Goal: Task Accomplishment & Management: Manage account settings

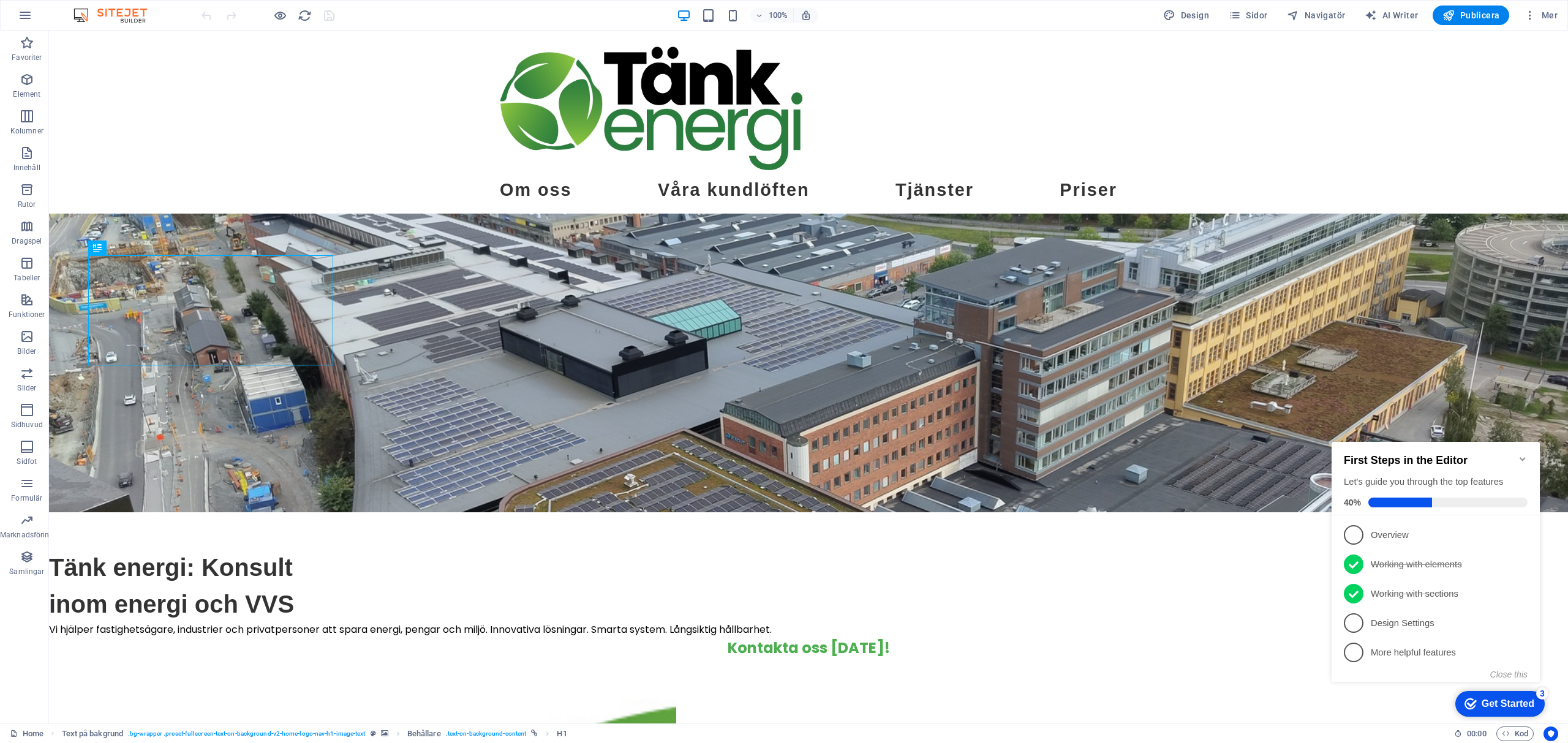
click at [1525, 455] on icon "Minimize checklist" at bounding box center [1522, 459] width 10 height 10
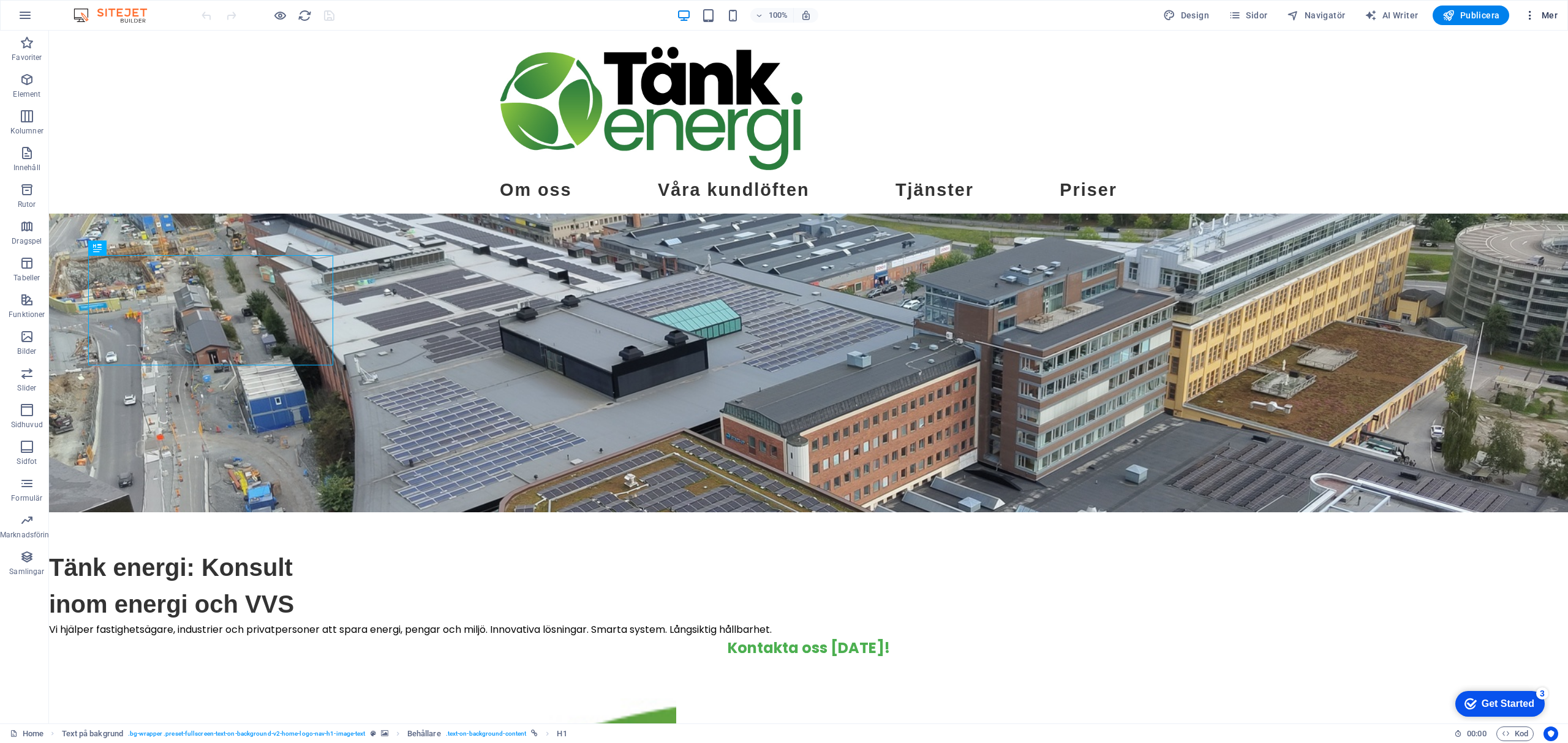
click at [1535, 18] on icon "button" at bounding box center [1530, 15] width 12 height 12
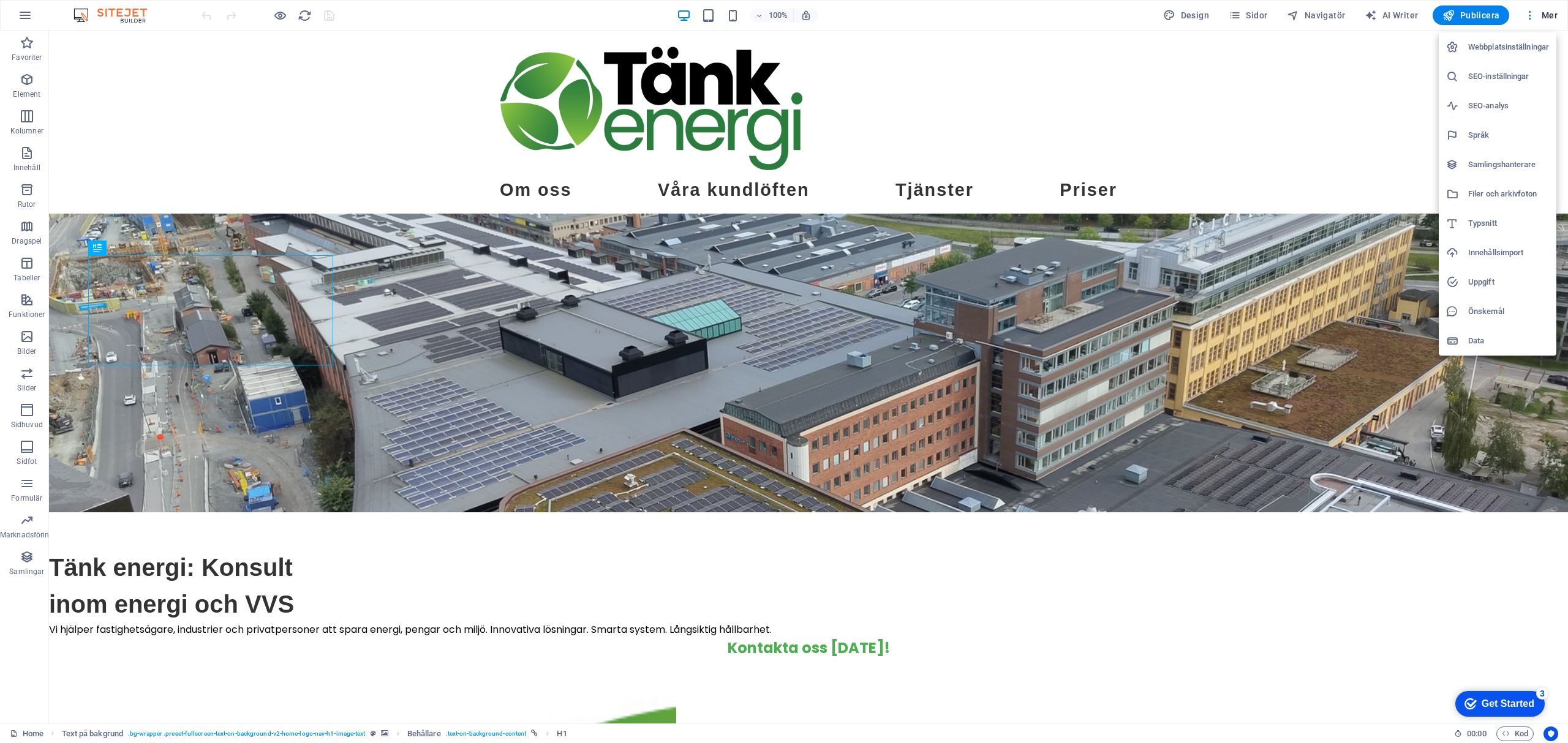
click at [1501, 342] on h6 "Data" at bounding box center [1508, 341] width 81 height 15
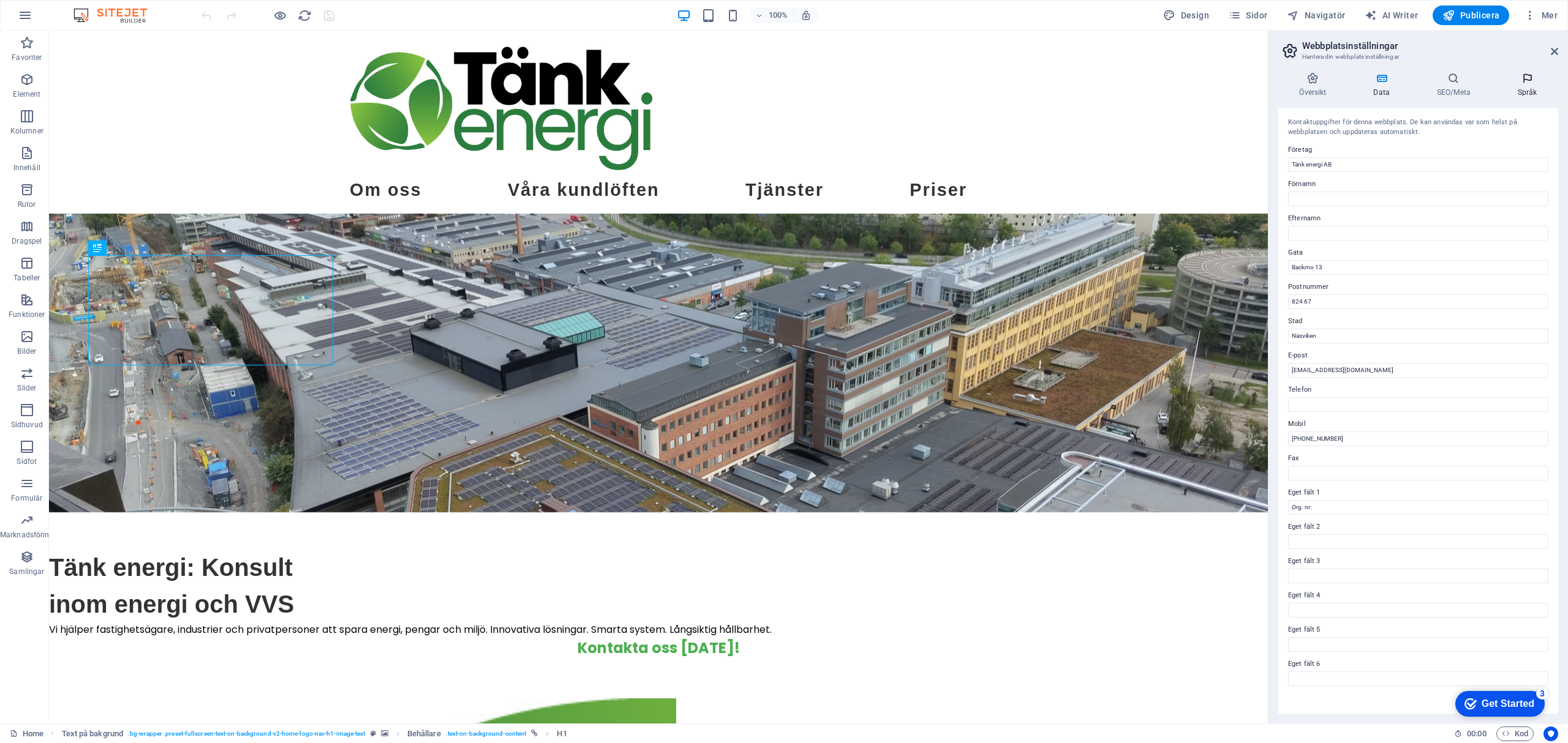
click at [1520, 93] on h4 "Språk" at bounding box center [1527, 84] width 62 height 25
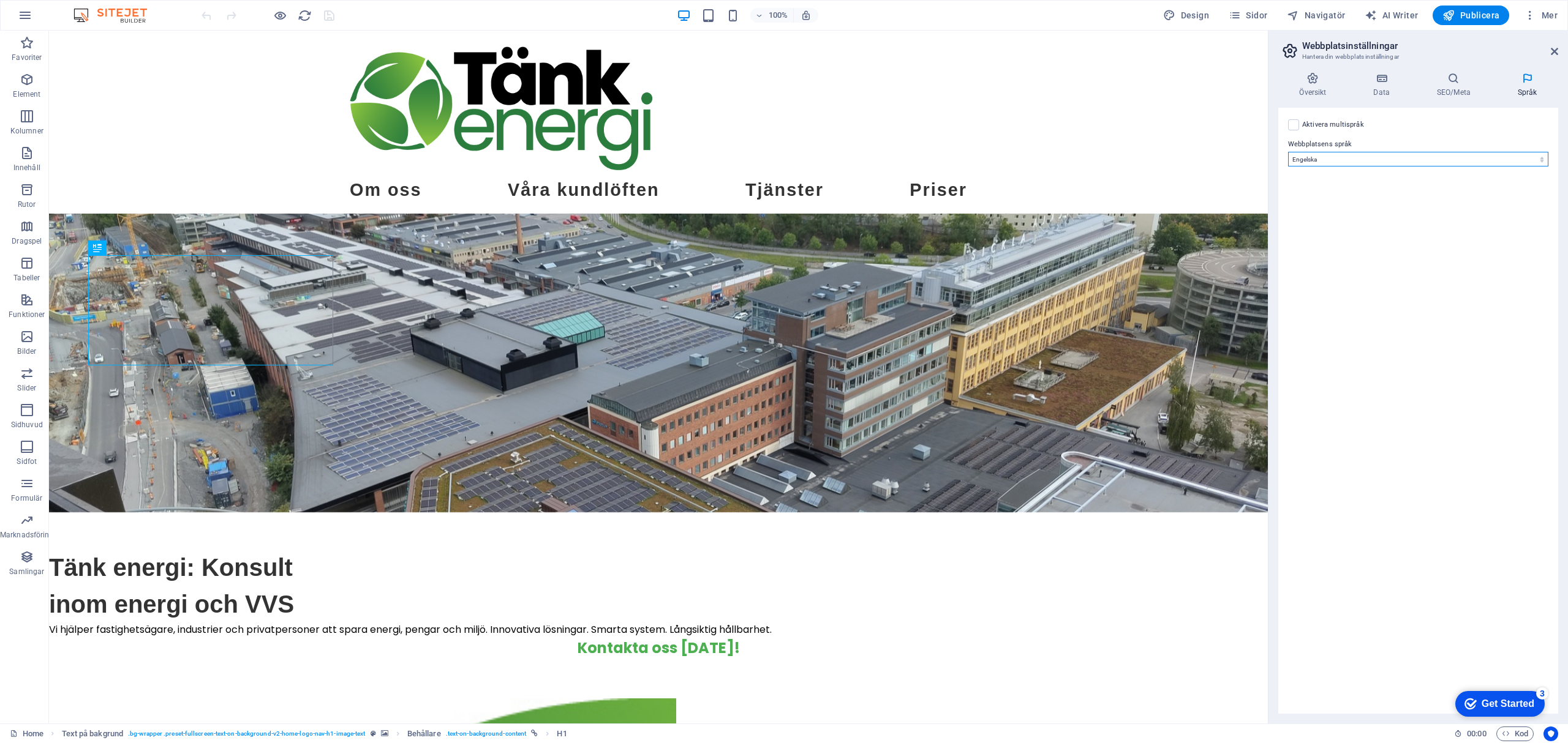
click at [1531, 158] on select "Abkhazian Afar Afrikaans Akan Albanian Amharic Arabiska Aragonese Armenian Assa…" at bounding box center [1418, 159] width 260 height 15
select select "149"
click at [1288, 152] on select "Abkhazian Afar Afrikaans Akan Albanian Amharic Arabiska Aragonese Armenian Assa…" at bounding box center [1418, 159] width 260 height 15
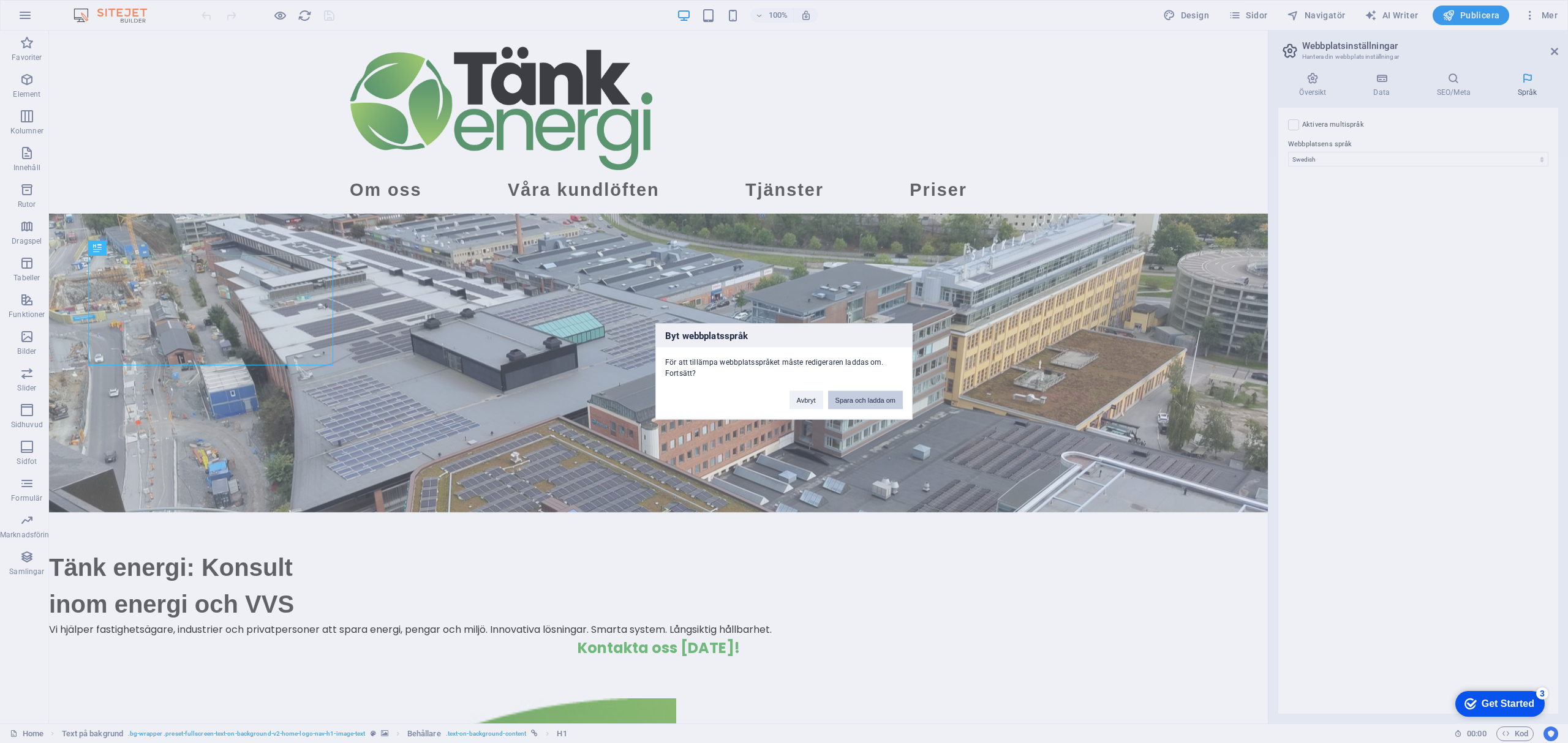
click at [868, 403] on button "Spara och ladda om" at bounding box center [865, 400] width 74 height 18
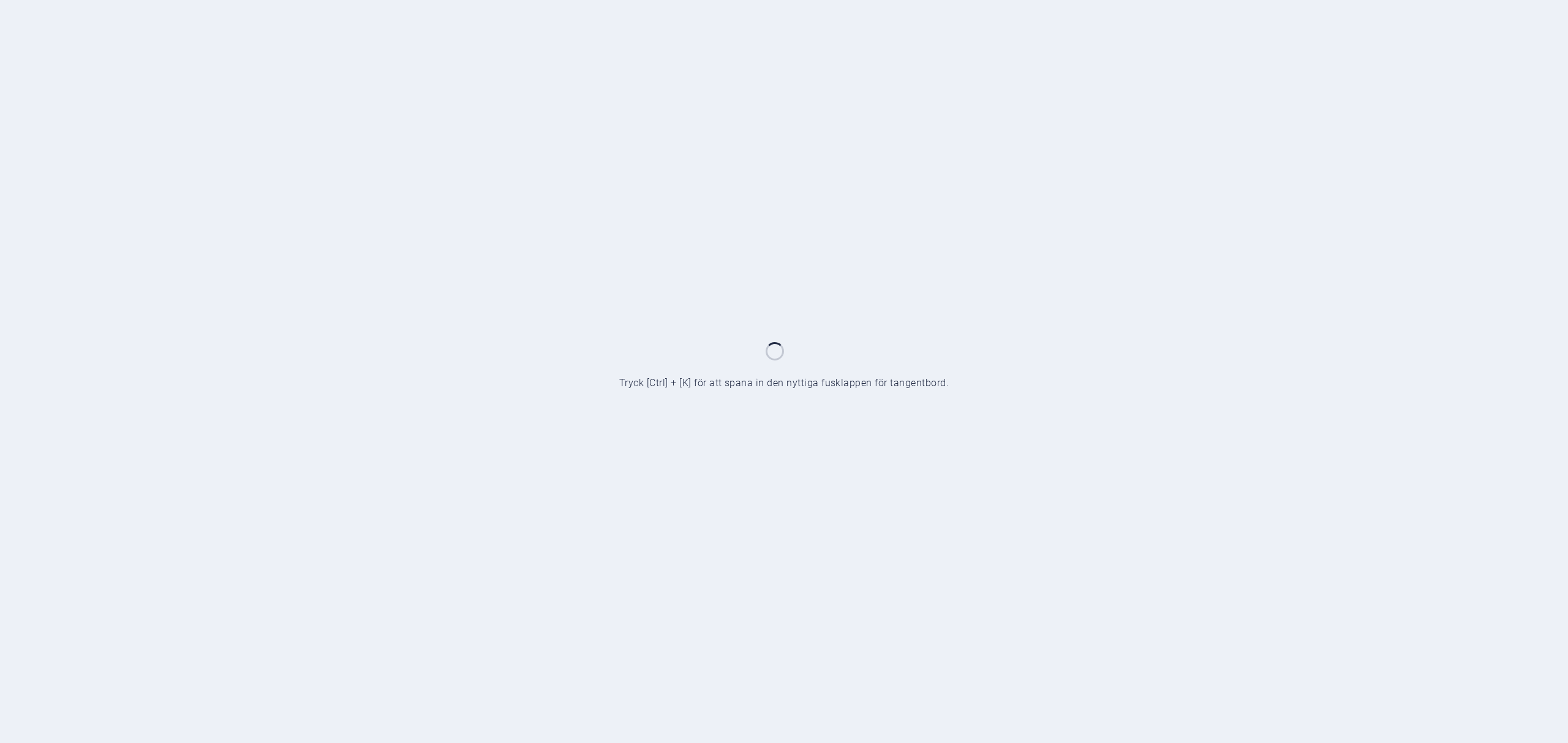
click at [1546, 16] on div at bounding box center [784, 372] width 1568 height 743
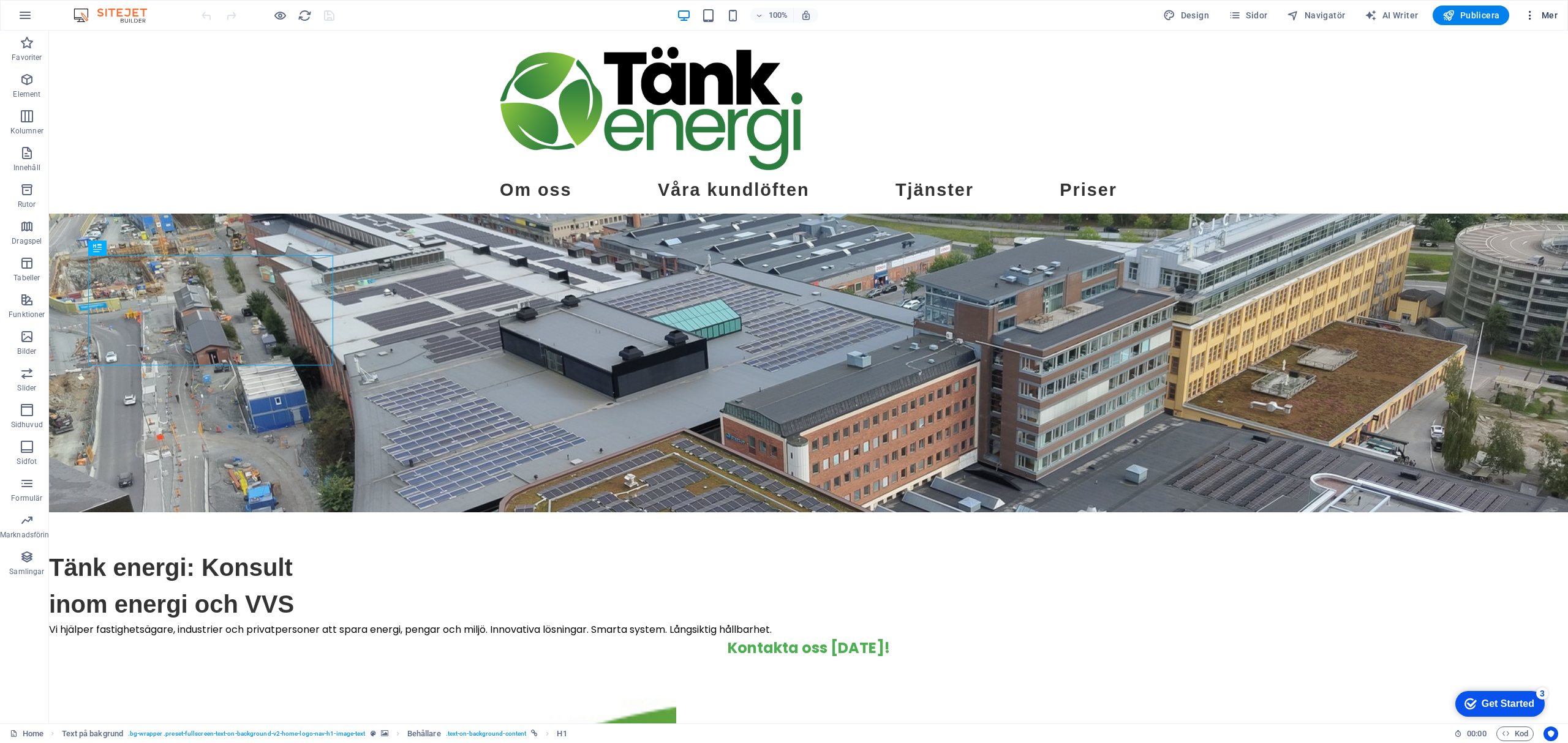
click at [1544, 13] on span "Mer" at bounding box center [1541, 15] width 33 height 12
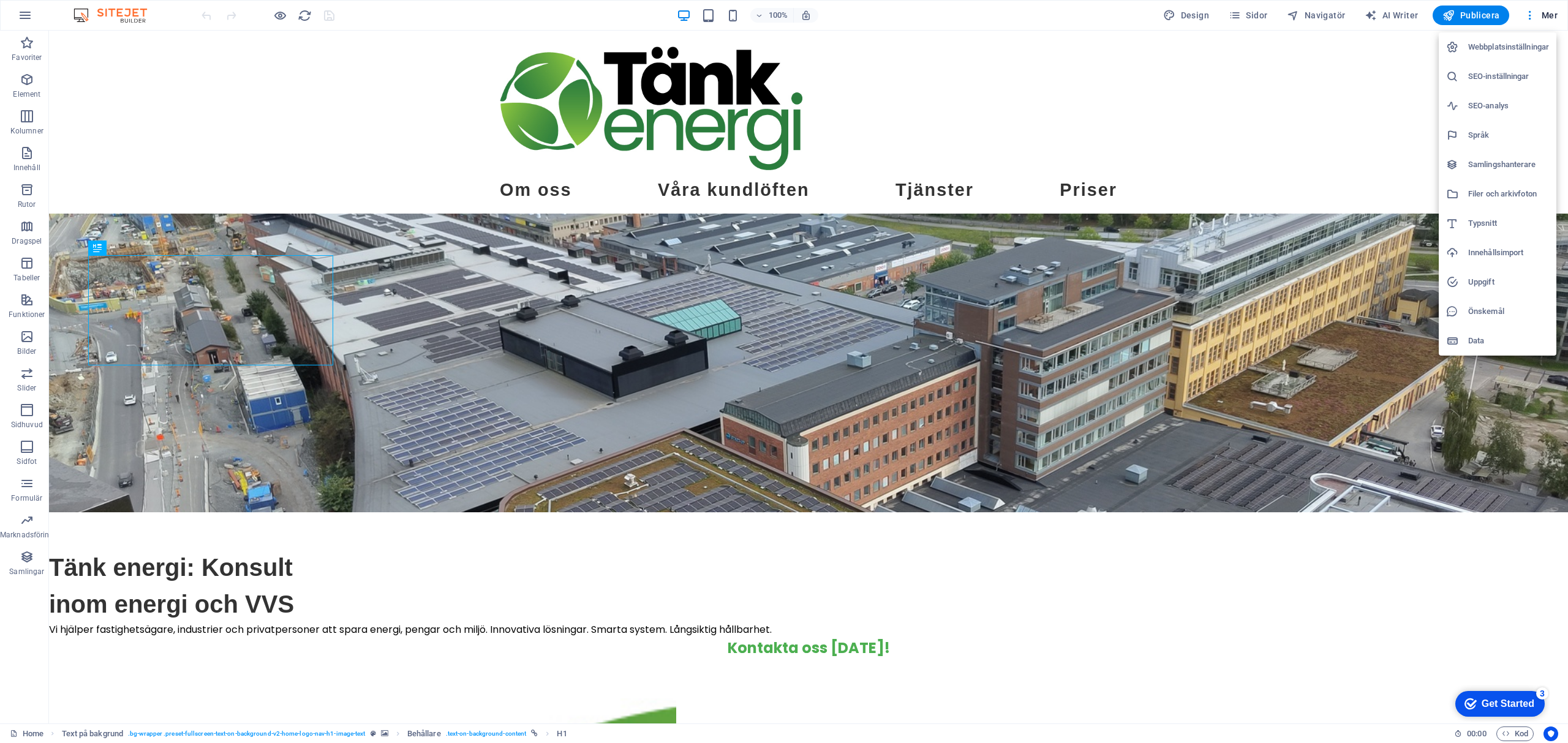
click at [1478, 335] on h6 "Data" at bounding box center [1508, 341] width 81 height 15
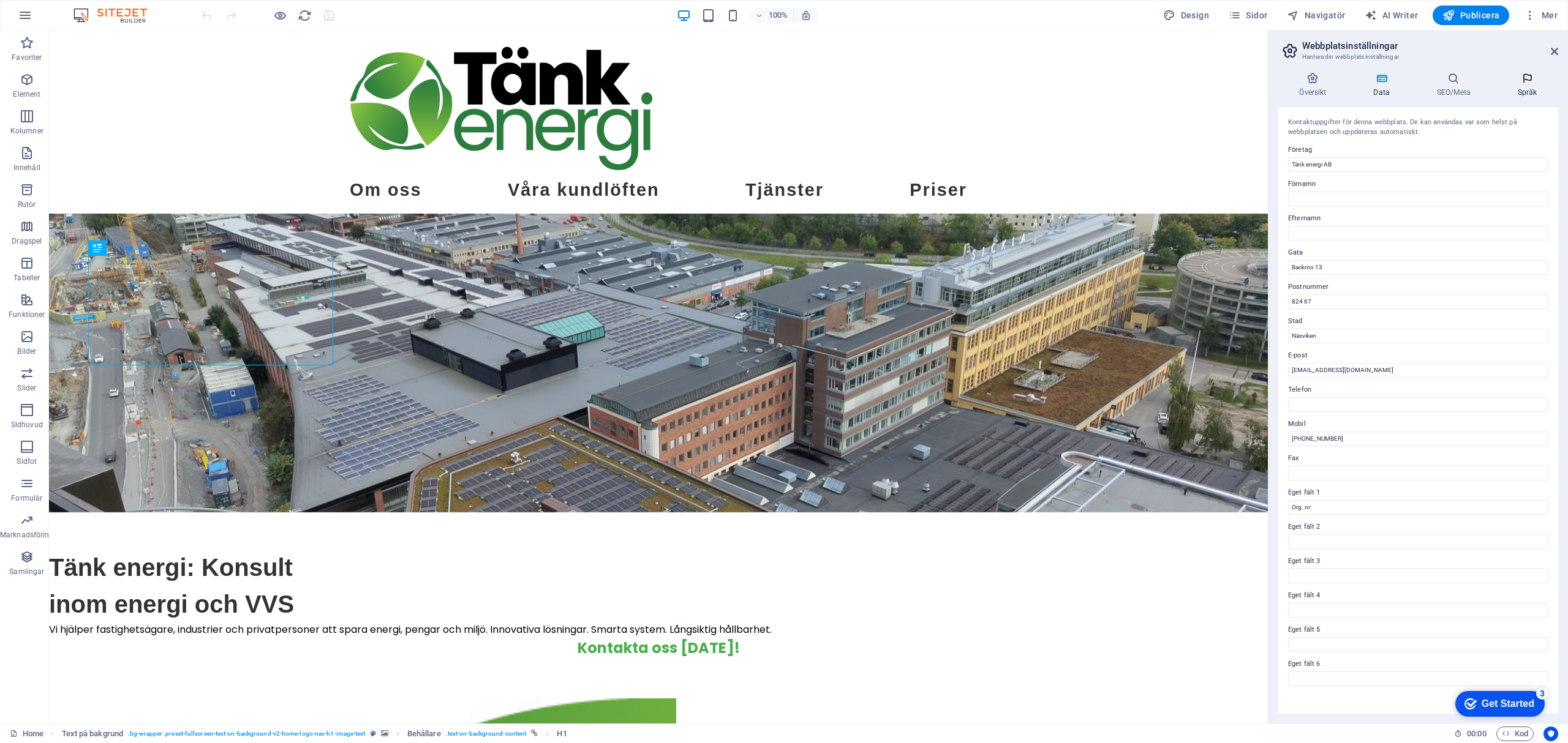
click at [1526, 82] on icon at bounding box center [1527, 78] width 62 height 12
click at [1464, 89] on h4 "SEO/Meta" at bounding box center [1456, 84] width 81 height 25
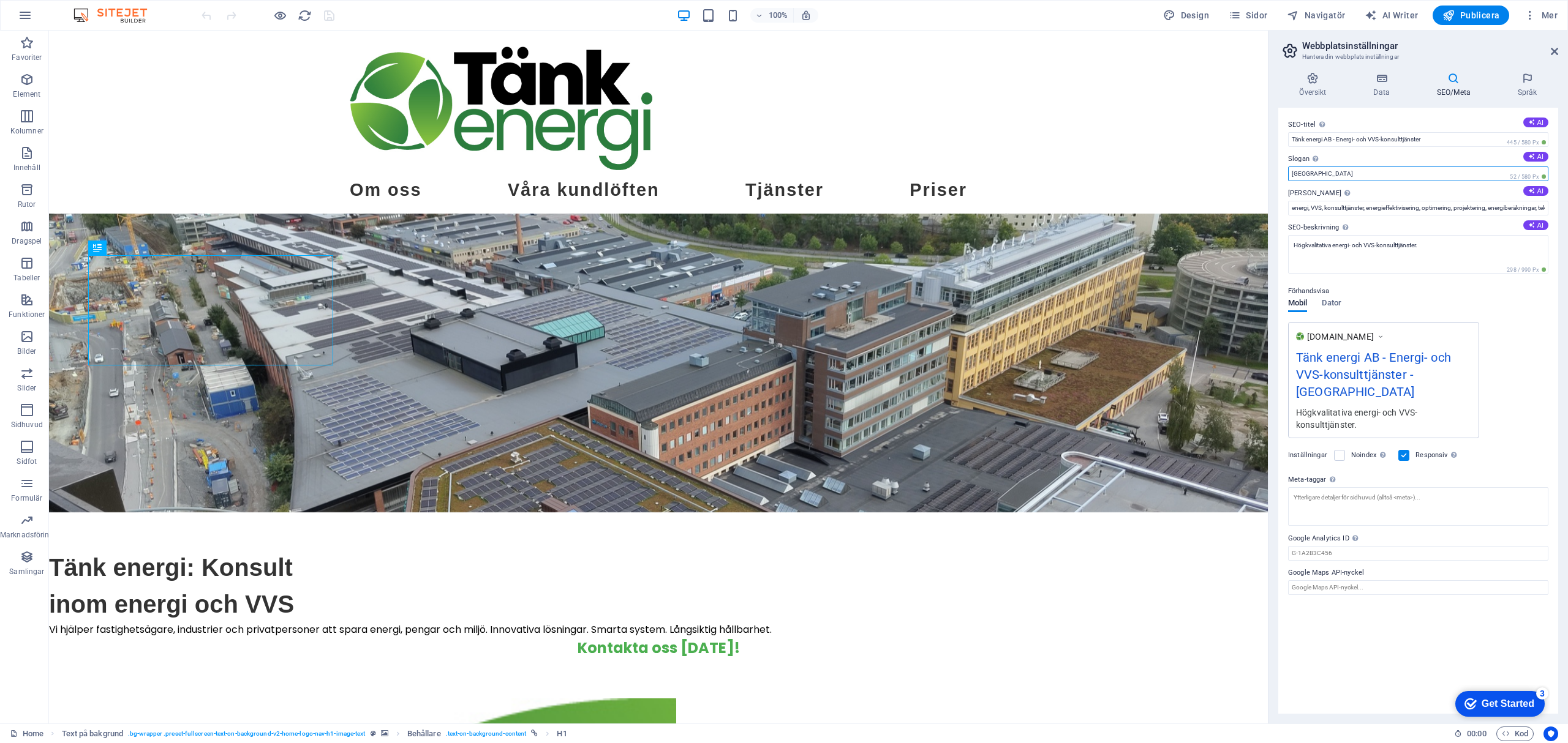
click at [1404, 169] on input "[GEOGRAPHIC_DATA]" at bounding box center [1418, 173] width 260 height 15
type input "B"
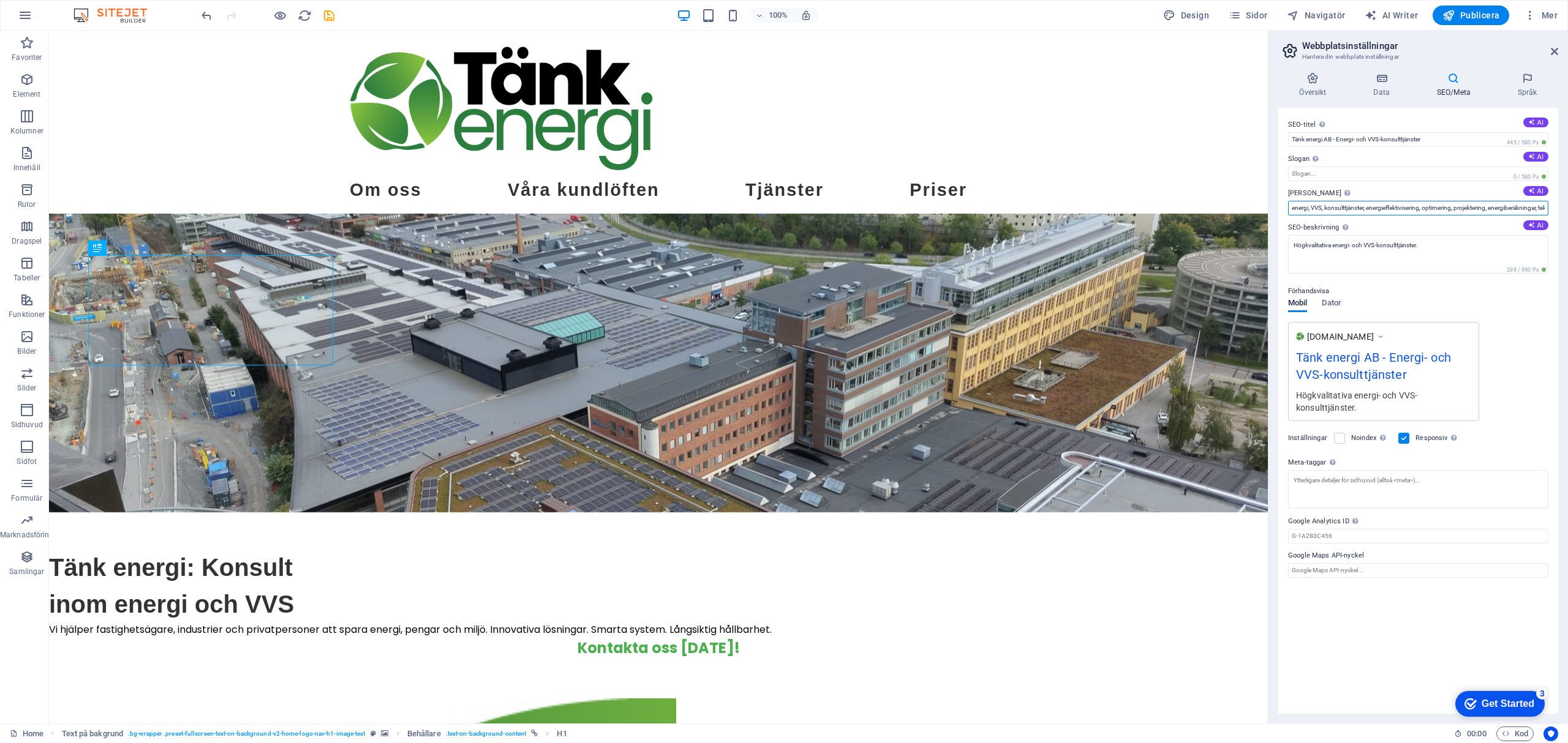
click at [1473, 206] on input "energi, VVS, konsulttjänster, energieffektivisering, optimering, projektering, …" at bounding box center [1418, 208] width 260 height 15
click at [1531, 188] on icon at bounding box center [1532, 191] width 7 height 7
click at [1409, 207] on input "energi, VVS, energieffektivisering, energideklaration, hållbarhet, teknisk rådg…" at bounding box center [1418, 208] width 260 height 15
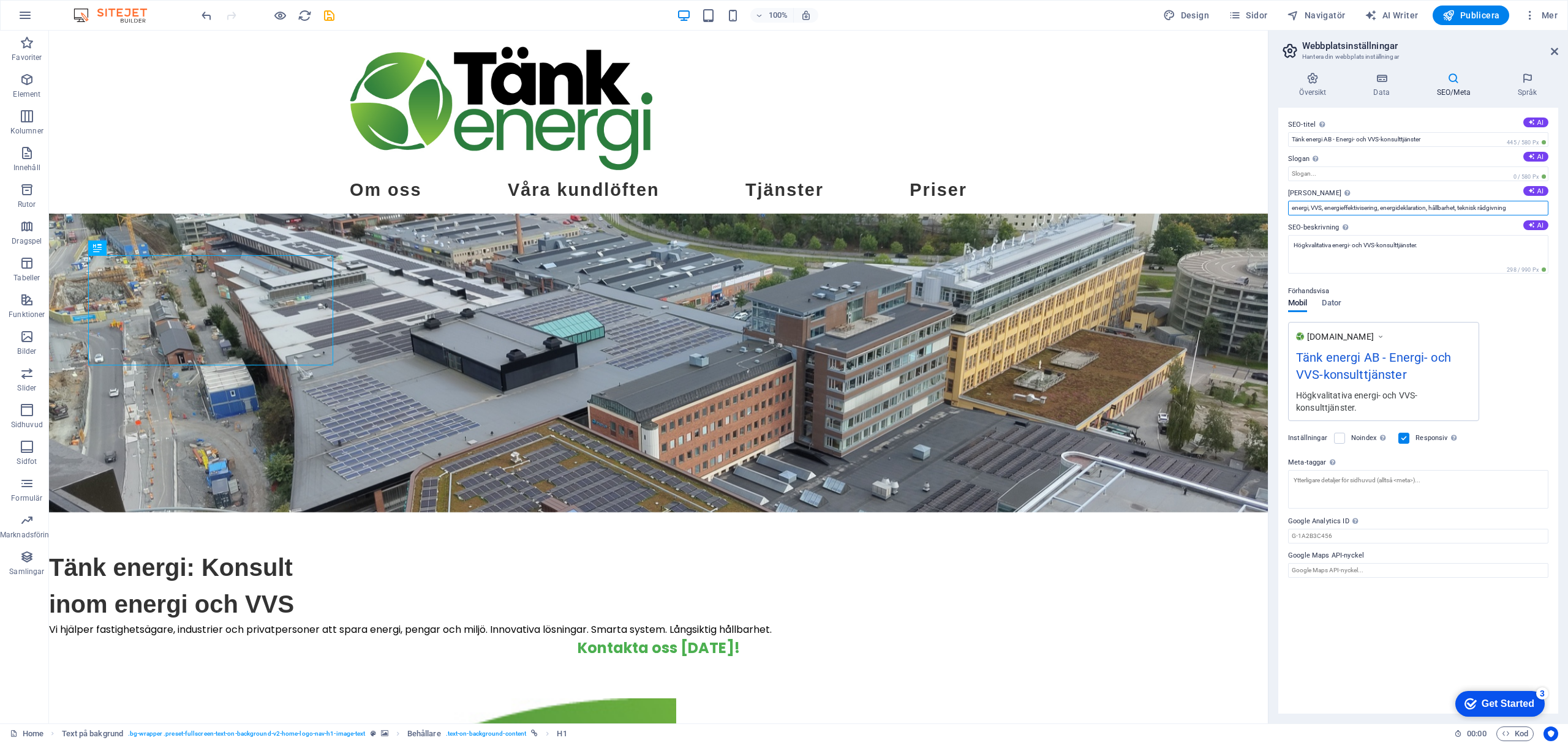
click at [1532, 209] on input "energi, VVS, energieffektivisering, energideklaration, hållbarhet, teknisk rådg…" at bounding box center [1418, 208] width 260 height 15
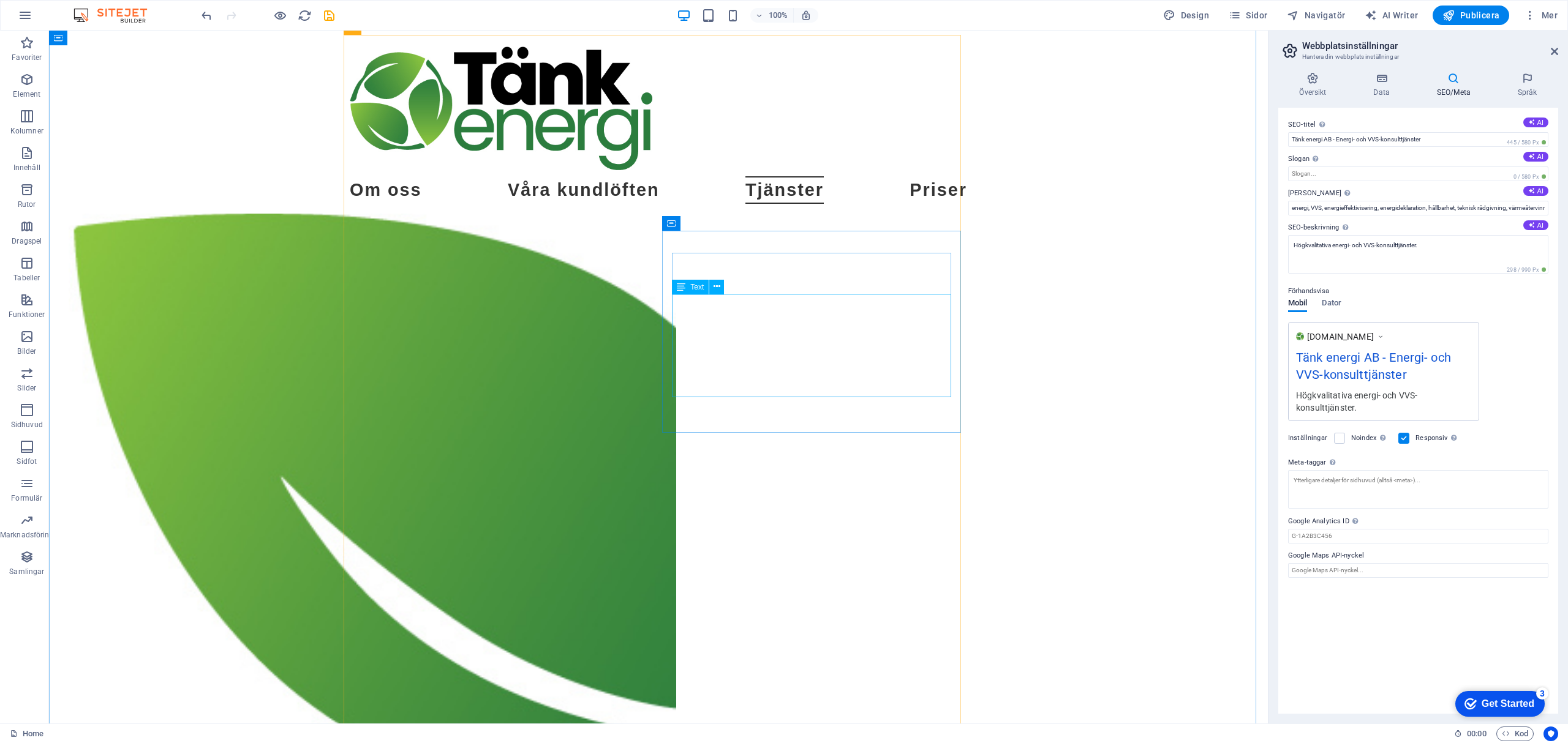
scroll to position [1306, 0]
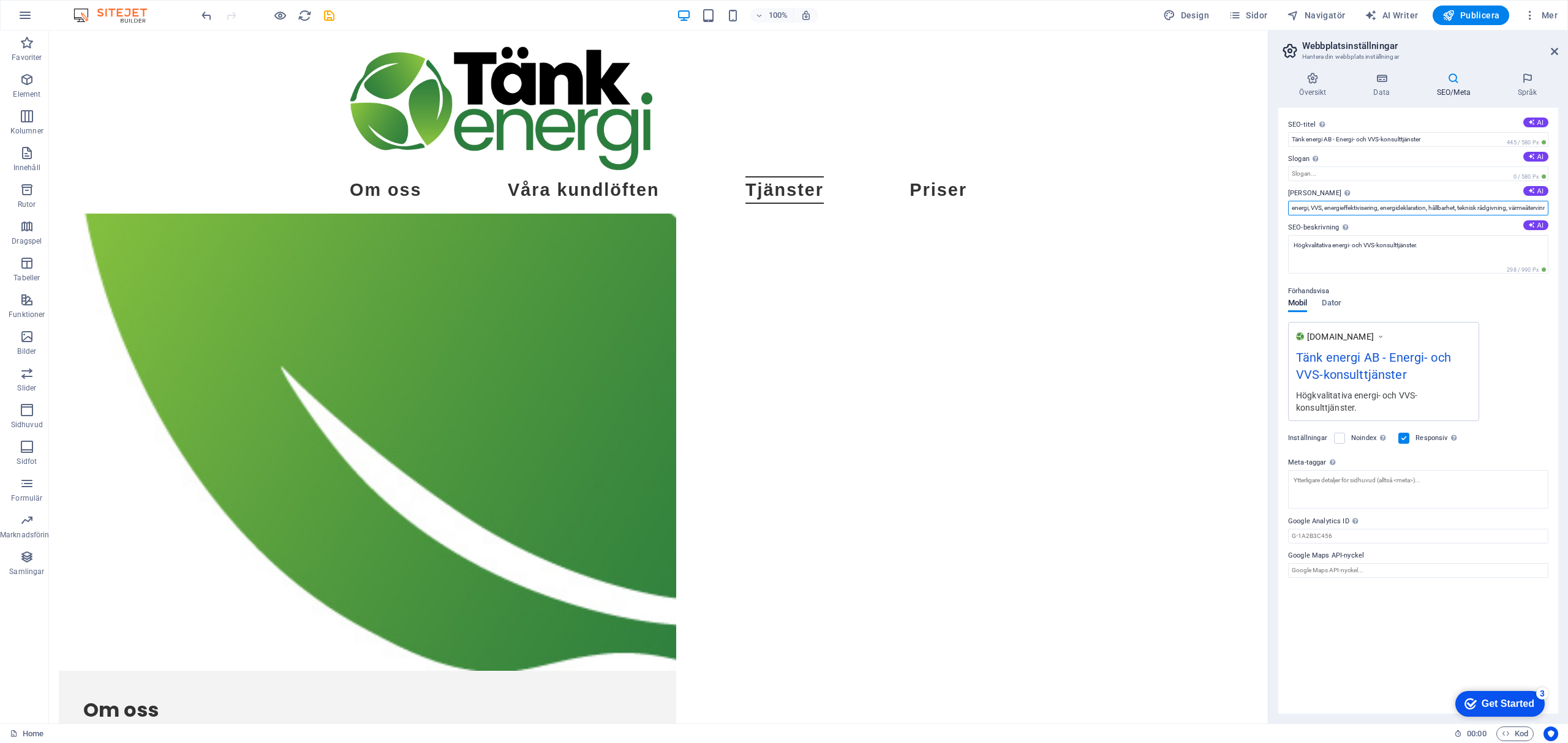
click at [1539, 209] on input "energi, VVS, energieffektivisering, energideklaration, hållbarhet, teknisk rådg…" at bounding box center [1418, 208] width 260 height 15
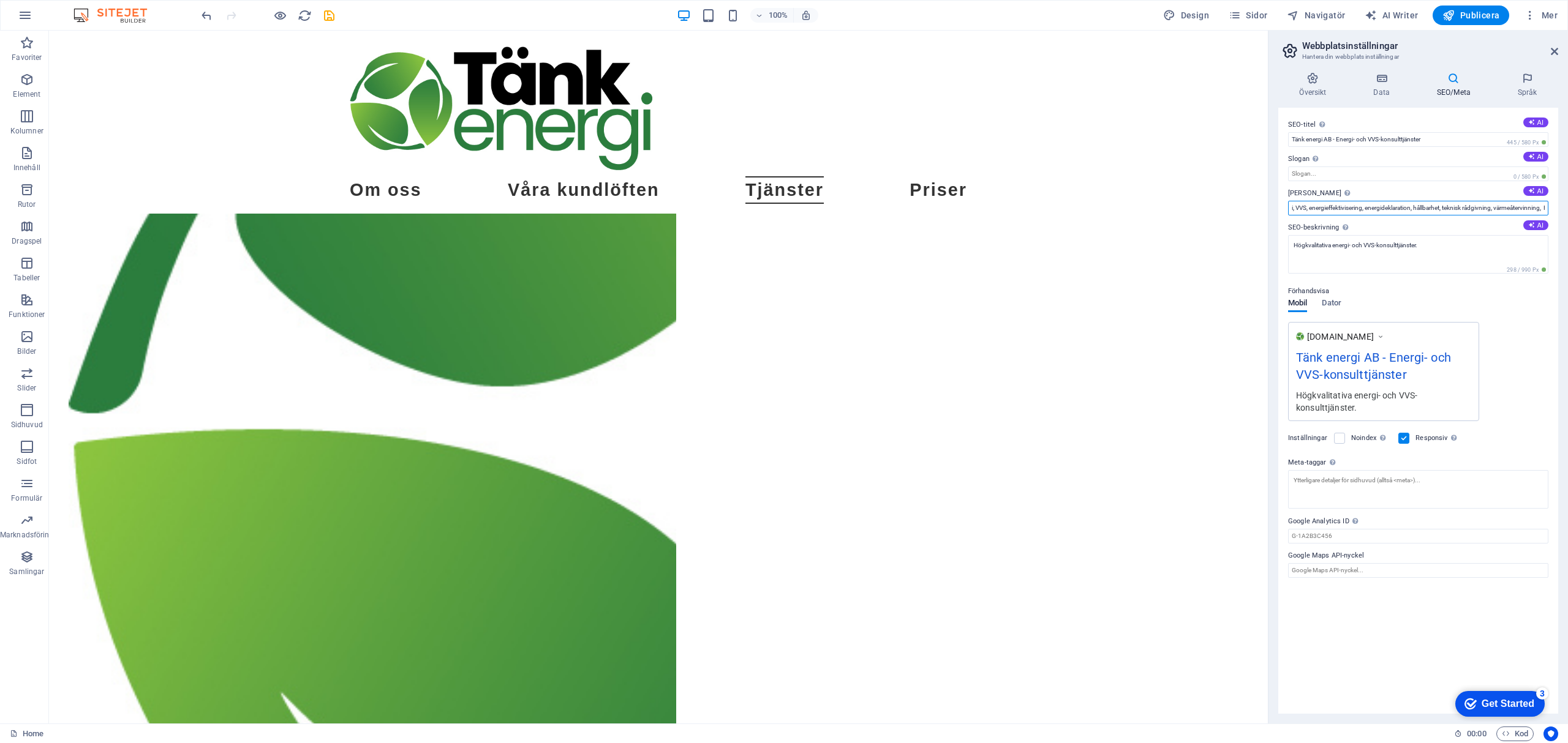
scroll to position [0, 0]
drag, startPoint x: 1419, startPoint y: 207, endPoint x: 1273, endPoint y: 195, distance: 146.5
click at [1273, 195] on div "Översikt Data SEO/Meta Språk Webbplatsnamn [DOMAIN_NAME] Logotyp Dra filer hit,…" at bounding box center [1418, 393] width 300 height 662
click at [1331, 204] on input "energi, VVS, energieffektivisering, energideklaration, hållbarhet, teknisk rådg…" at bounding box center [1418, 208] width 260 height 15
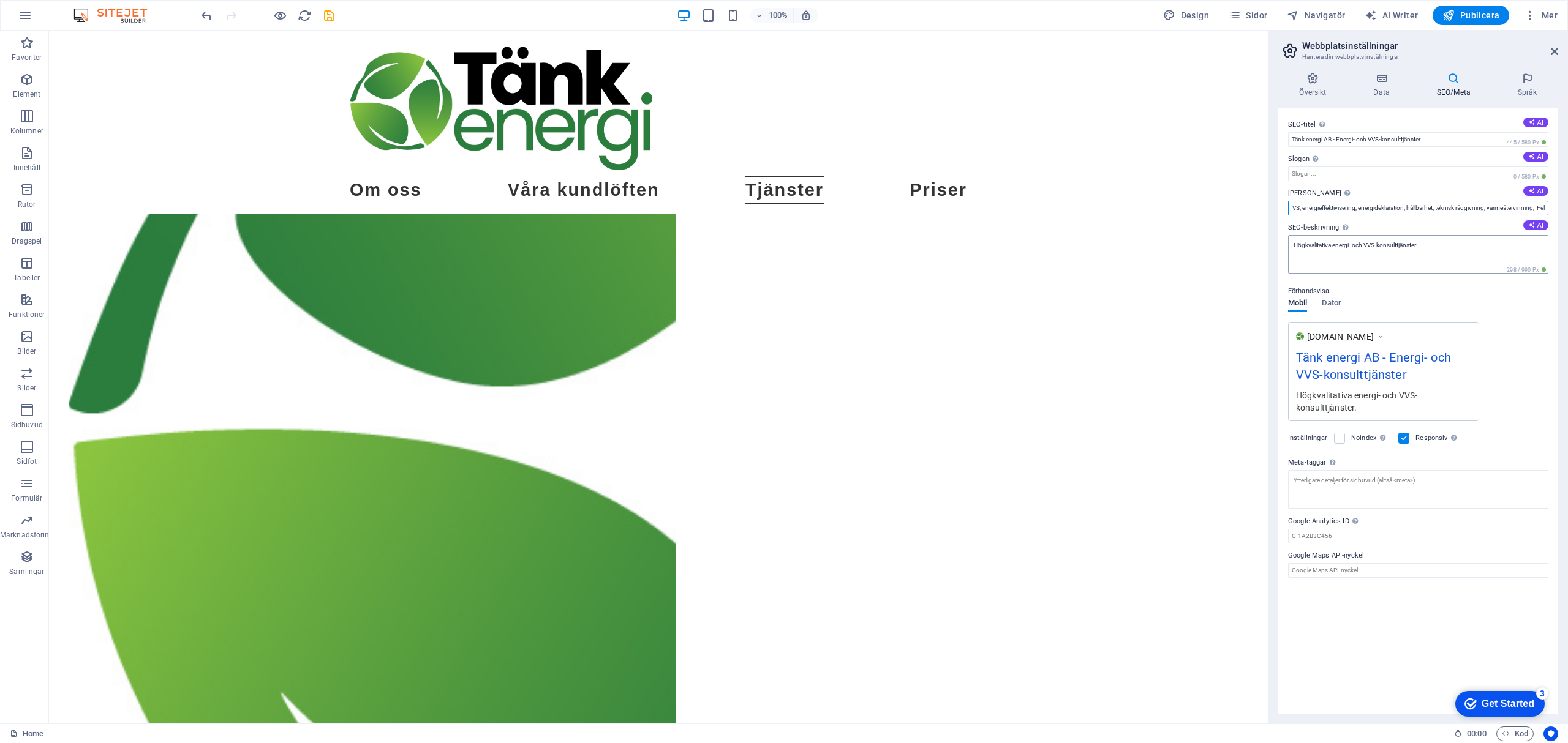
type input "energi, VVS, energieffektivisering, energideklaration, hållbarhet, teknisk rådg…"
click at [1483, 241] on textarea "Högkvalitativa energi- och VVS-konsulttjänster." at bounding box center [1418, 254] width 260 height 39
drag, startPoint x: 1442, startPoint y: 244, endPoint x: 1304, endPoint y: 243, distance: 138.0
click at [1304, 243] on textarea "Högkvalitativa energi- och VVS-konsulttjänster." at bounding box center [1418, 258] width 260 height 48
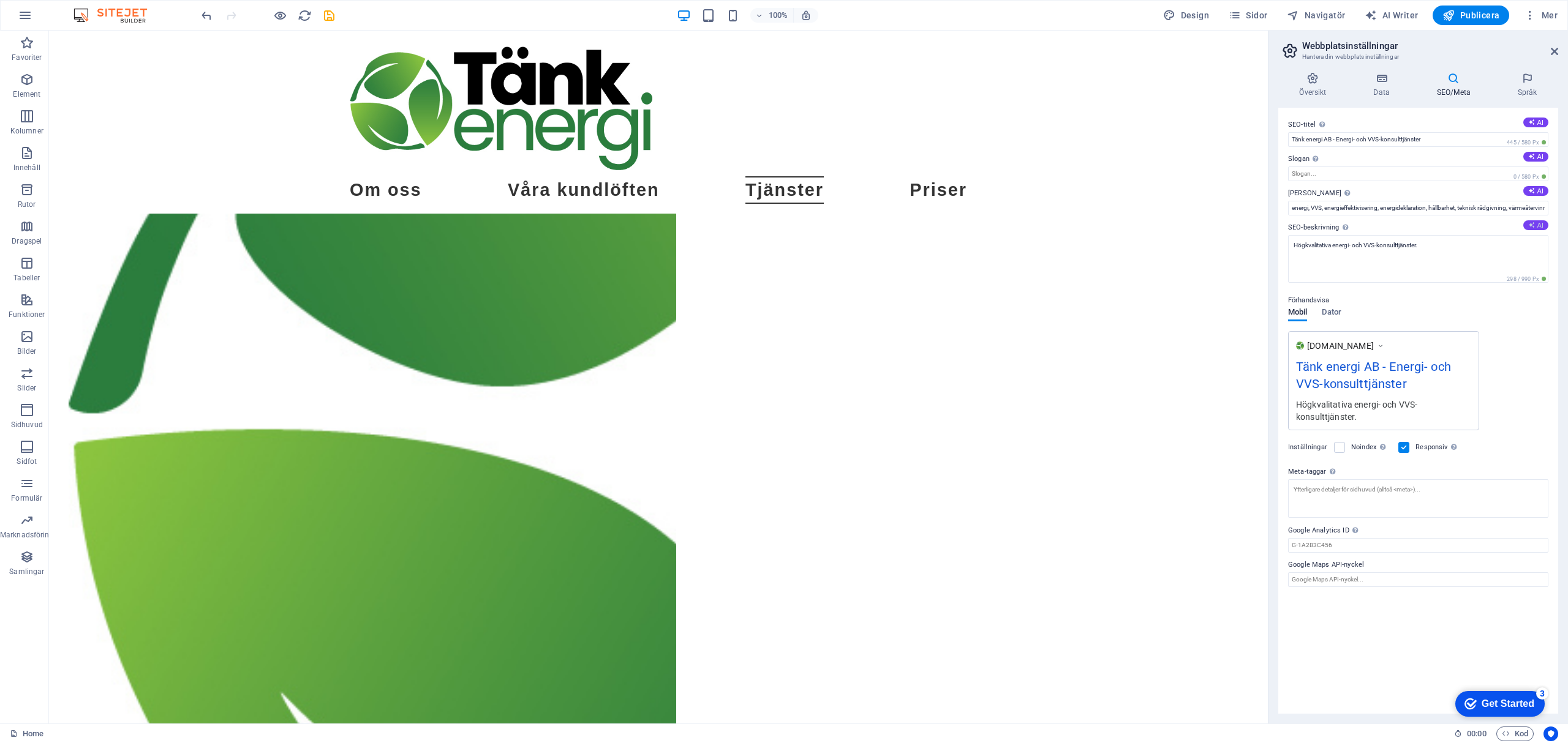
click at [1542, 227] on button "AI" at bounding box center [1536, 225] width 25 height 10
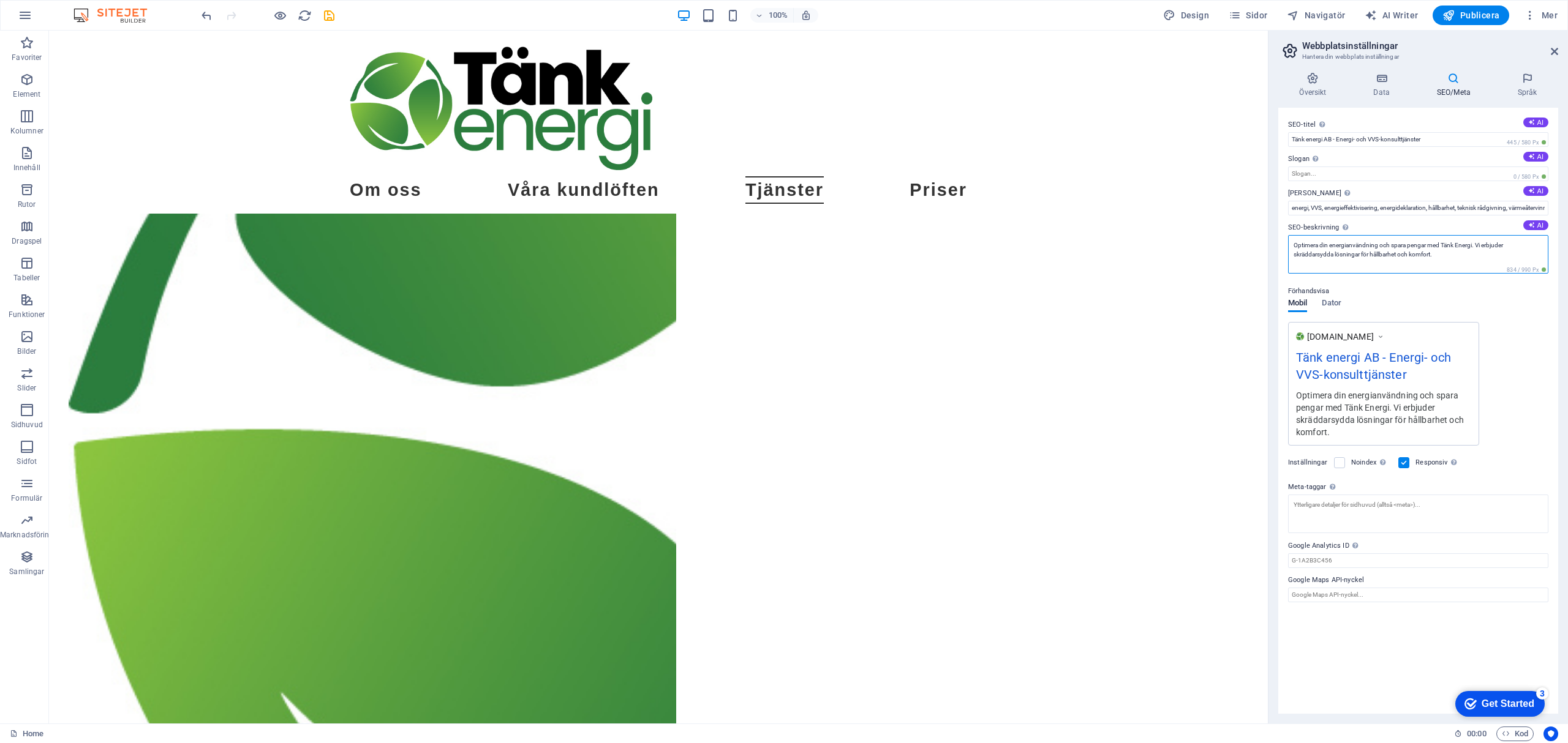
click at [1424, 245] on textarea "Optimera din energianvändning och spara pengar med Tänk Energi. Vi erbjuder skr…" at bounding box center [1418, 254] width 260 height 39
click at [1427, 247] on textarea "Optimera din energianvändning och spara pengar med Tänk Energi. Vi erbjuder skr…" at bounding box center [1418, 258] width 260 height 48
drag, startPoint x: 1504, startPoint y: 243, endPoint x: 1536, endPoint y: 253, distance: 33.5
click at [1536, 253] on textarea "Optimera din energianvändning och spara pengar och miljö med Tänk Energi. Vi er…" at bounding box center [1418, 258] width 260 height 48
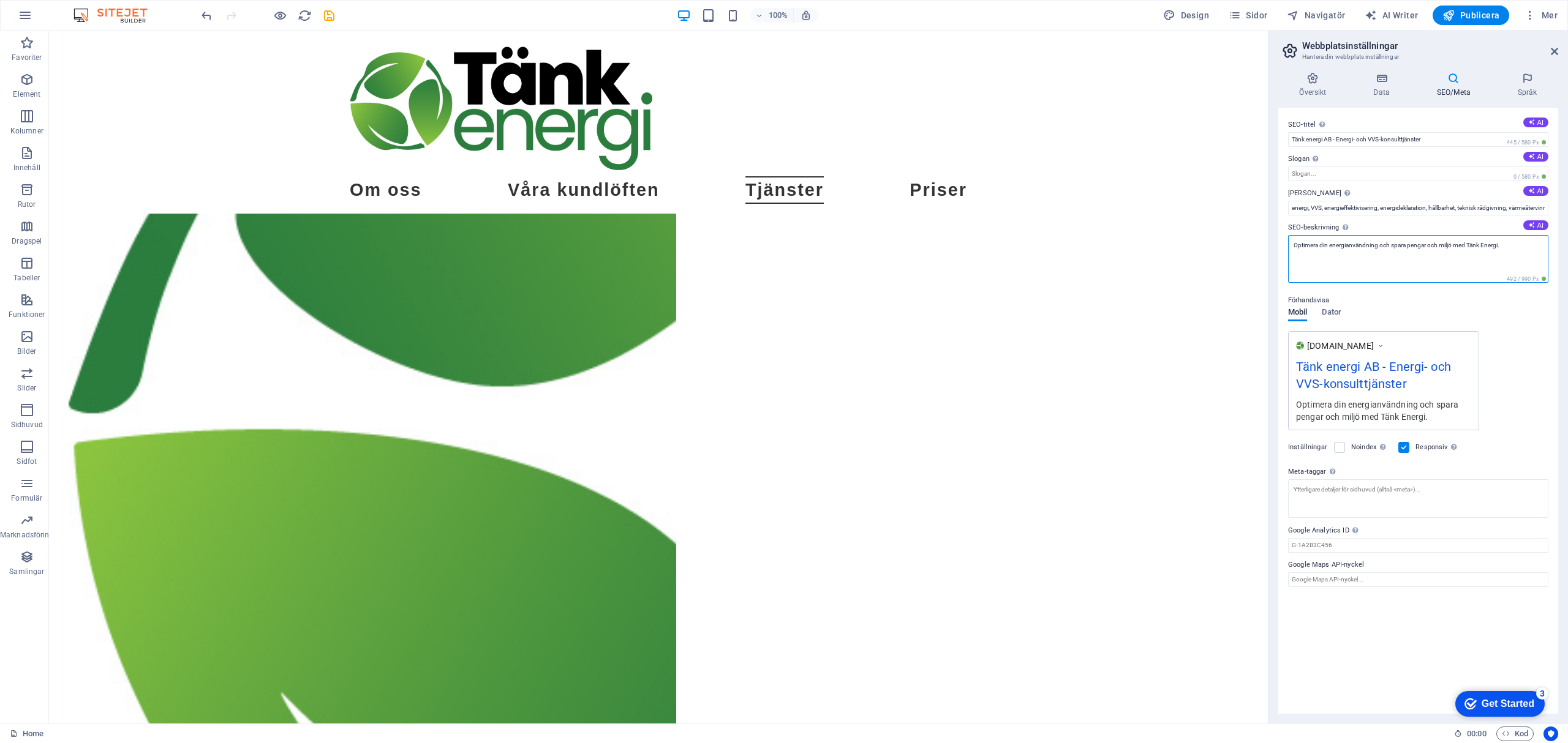
click at [1500, 244] on textarea "Optimera din energianvändning och spara pengar och miljö med Tänk Energi." at bounding box center [1418, 258] width 260 height 48
click at [1513, 250] on textarea "Optimera din energianvändning och spara pengar och miljö med Tänk Energi." at bounding box center [1418, 258] width 260 height 48
type textarea "Optimera din energianvändning och spara pengar och miljö med Tänk Energi."
click at [1378, 495] on textarea "Meta-taggar Fyll i HTML-kod här som kommer att placeras inuti -taggarna för din…" at bounding box center [1418, 494] width 260 height 48
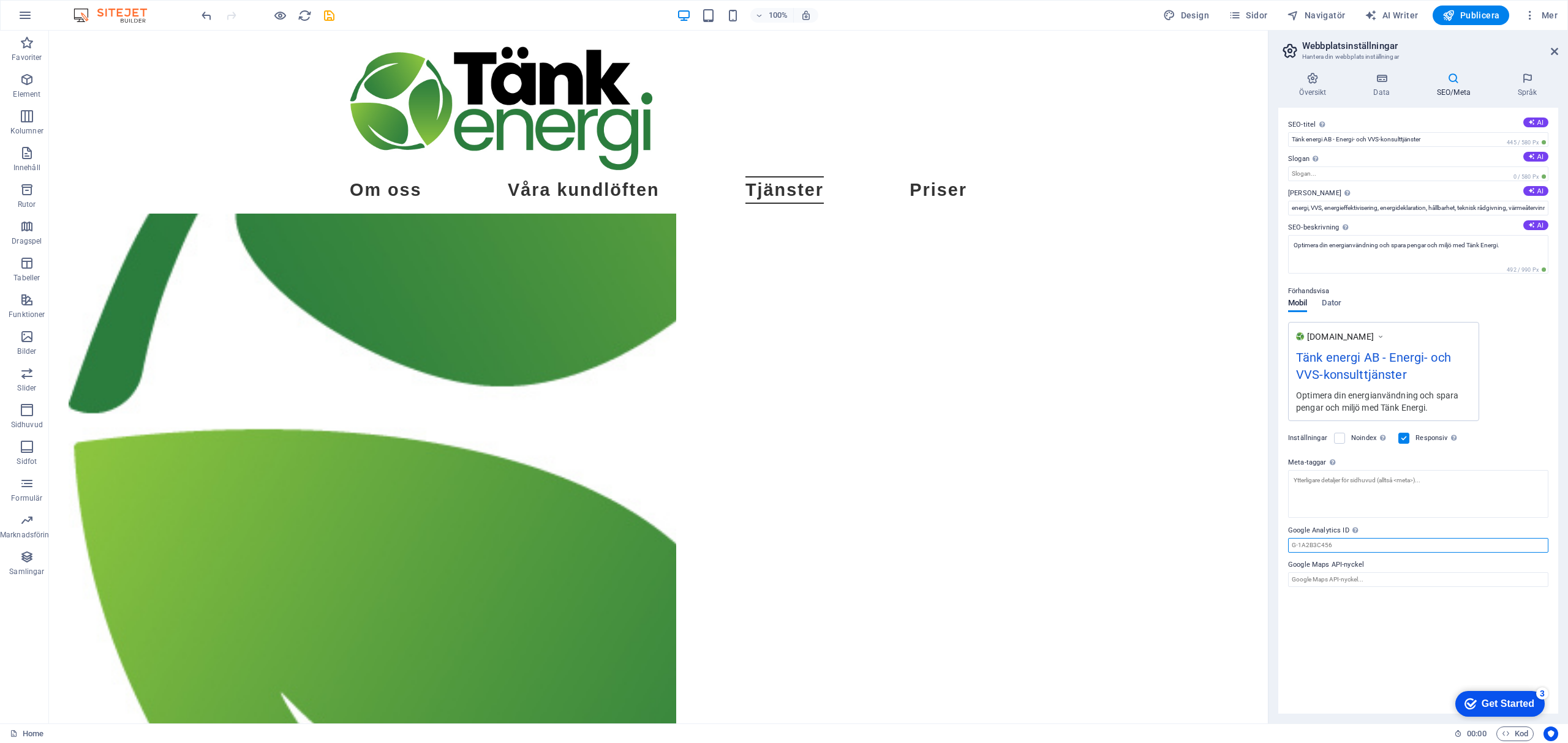
click at [1343, 541] on input "Google Analytics ID Lägg bara till Google Analytics ID. Vi inkluderar automatis…" at bounding box center [1418, 545] width 260 height 15
click at [1347, 533] on input "Google Analytics ID Lägg bara till Google Analytics ID. Vi inkluderar automatis…" at bounding box center [1418, 536] width 260 height 15
drag, startPoint x: 1297, startPoint y: 534, endPoint x: 1343, endPoint y: 534, distance: 46.0
click at [1343, 534] on input "Google Analytics ID Lägg bara till Google Analytics ID. Vi inkluderar automatis…" at bounding box center [1418, 536] width 260 height 15
drag, startPoint x: 1341, startPoint y: 534, endPoint x: 1300, endPoint y: 538, distance: 41.2
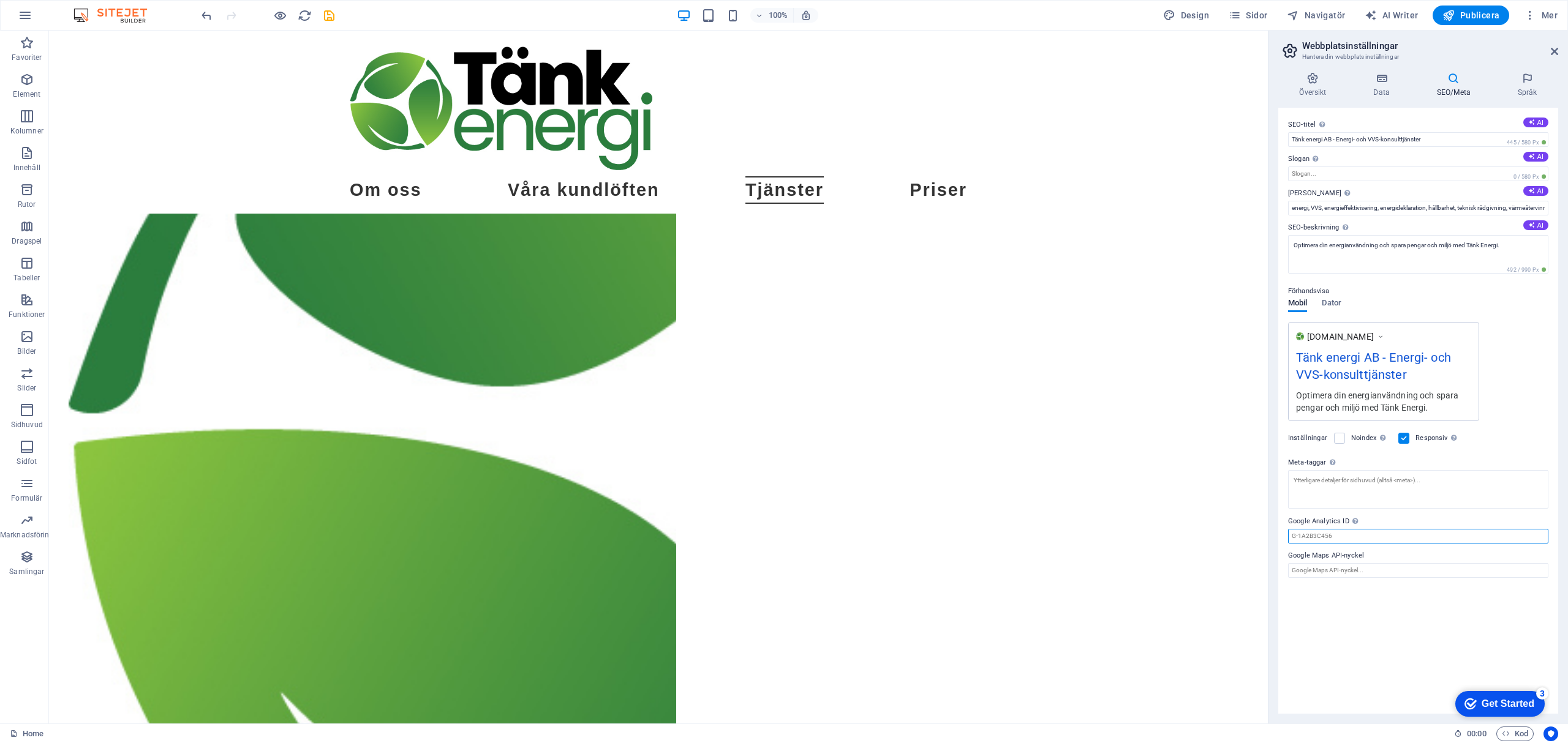
click at [1297, 538] on input "Google Analytics ID Lägg bara till Google Analytics ID. Vi inkluderar automatis…" at bounding box center [1418, 536] width 260 height 15
click at [1409, 520] on label "Google Analytics ID Lägg bara till Google Analytics ID. Vi inkluderar automatis…" at bounding box center [1418, 521] width 260 height 15
click at [1409, 529] on input "Google Analytics ID Lägg bara till Google Analytics ID. Vi inkluderar automatis…" at bounding box center [1418, 536] width 260 height 15
click at [1353, 569] on input "Google Maps API-nyckel" at bounding box center [1418, 570] width 260 height 15
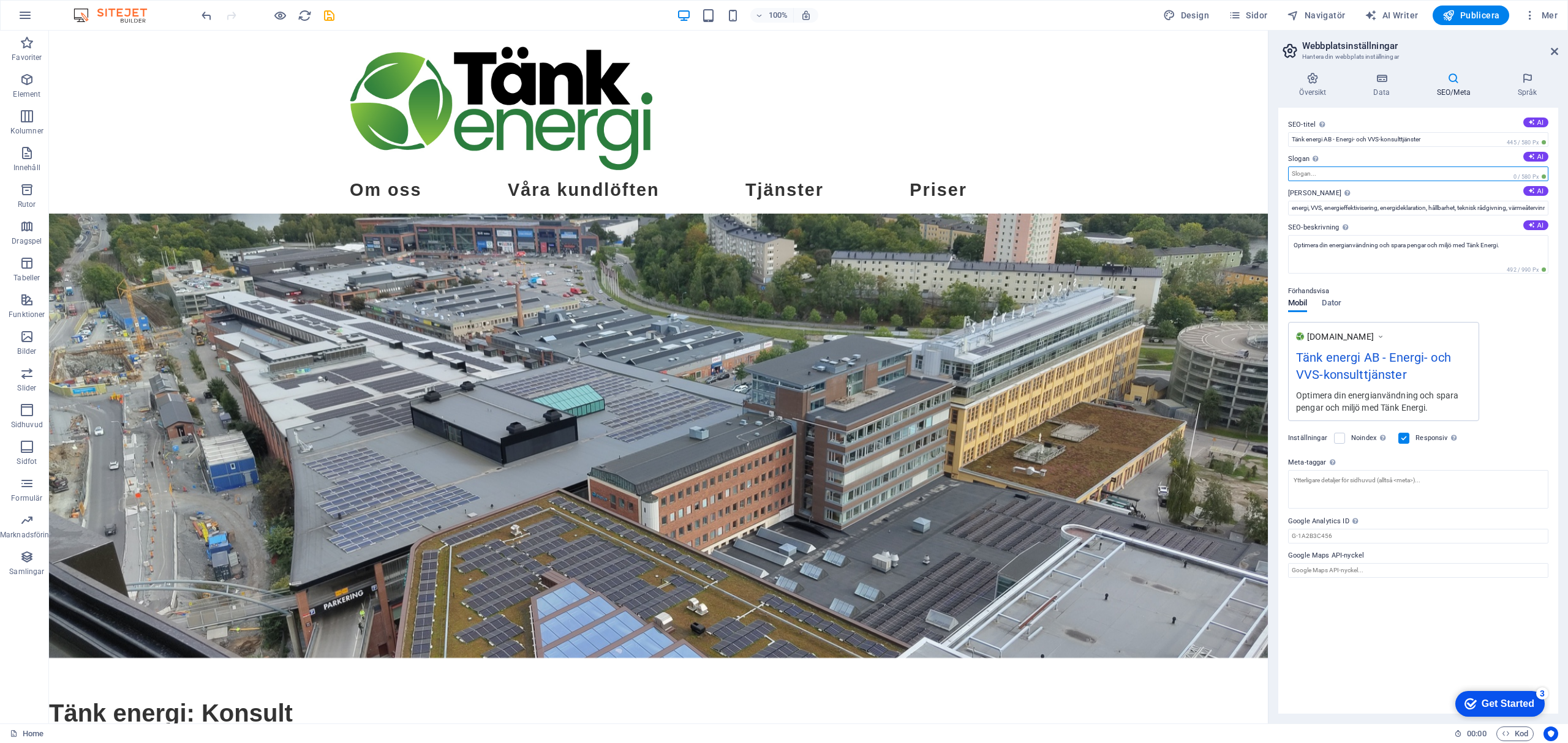
click at [1407, 175] on input "Slogan Din webbplats slogan. AI" at bounding box center [1418, 173] width 260 height 15
type input "VI tänker"
click at [1443, 135] on input "Tänk energi AB - Energi- och VVS-konsulttjänster" at bounding box center [1418, 139] width 260 height 15
click at [1395, 178] on input "VI tänker" at bounding box center [1418, 173] width 260 height 15
click at [1293, 248] on textarea "Optimera din energianvändning och spara pengar och miljö med Tänk Energi." at bounding box center [1418, 254] width 260 height 39
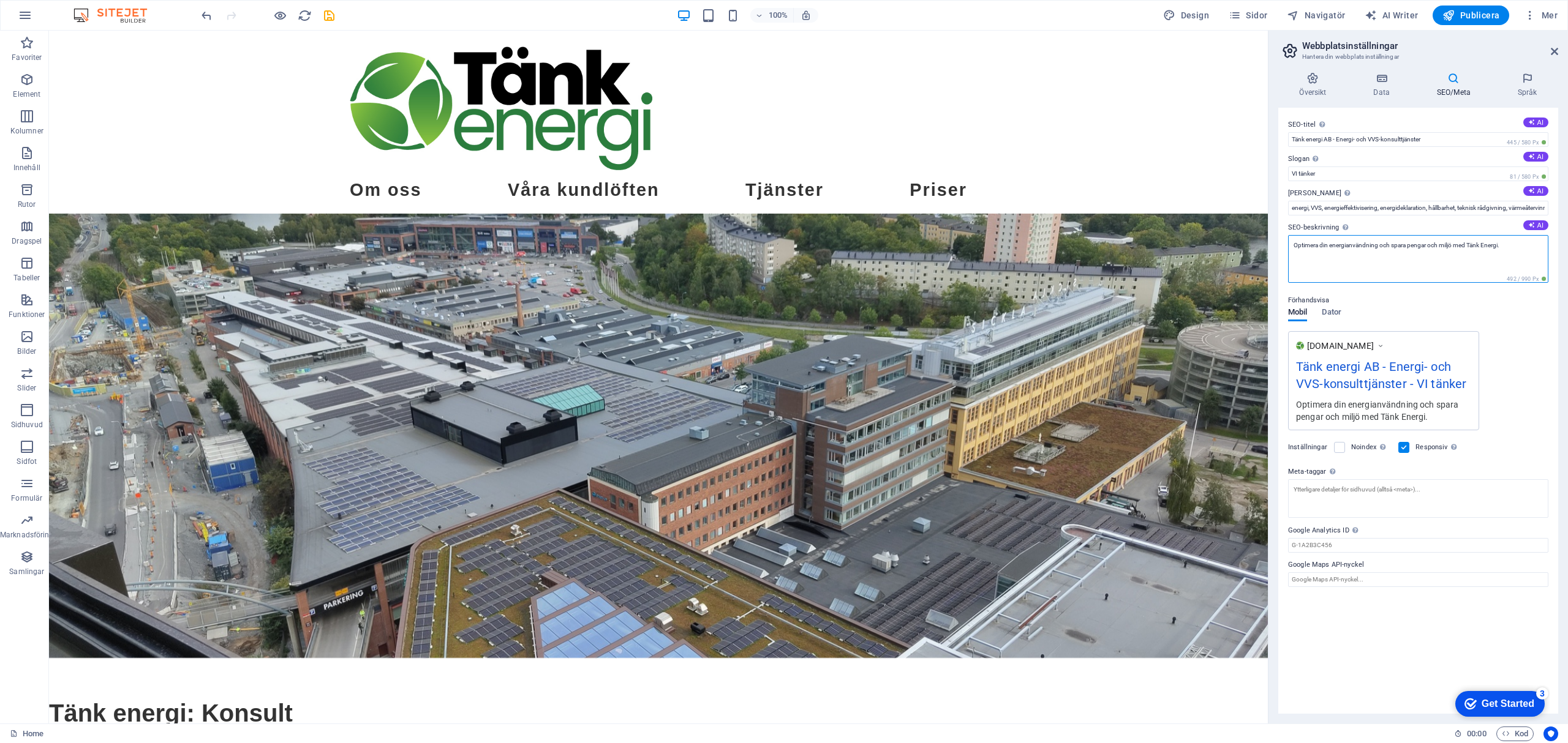
paste textarea "kvalitativa energi- och VVS-konsulttjänster."
type textarea "Optimera din energianvändning och spara pengar och miljö med Tänk Energi."
click at [1301, 174] on input "VI tänker" at bounding box center [1418, 173] width 260 height 15
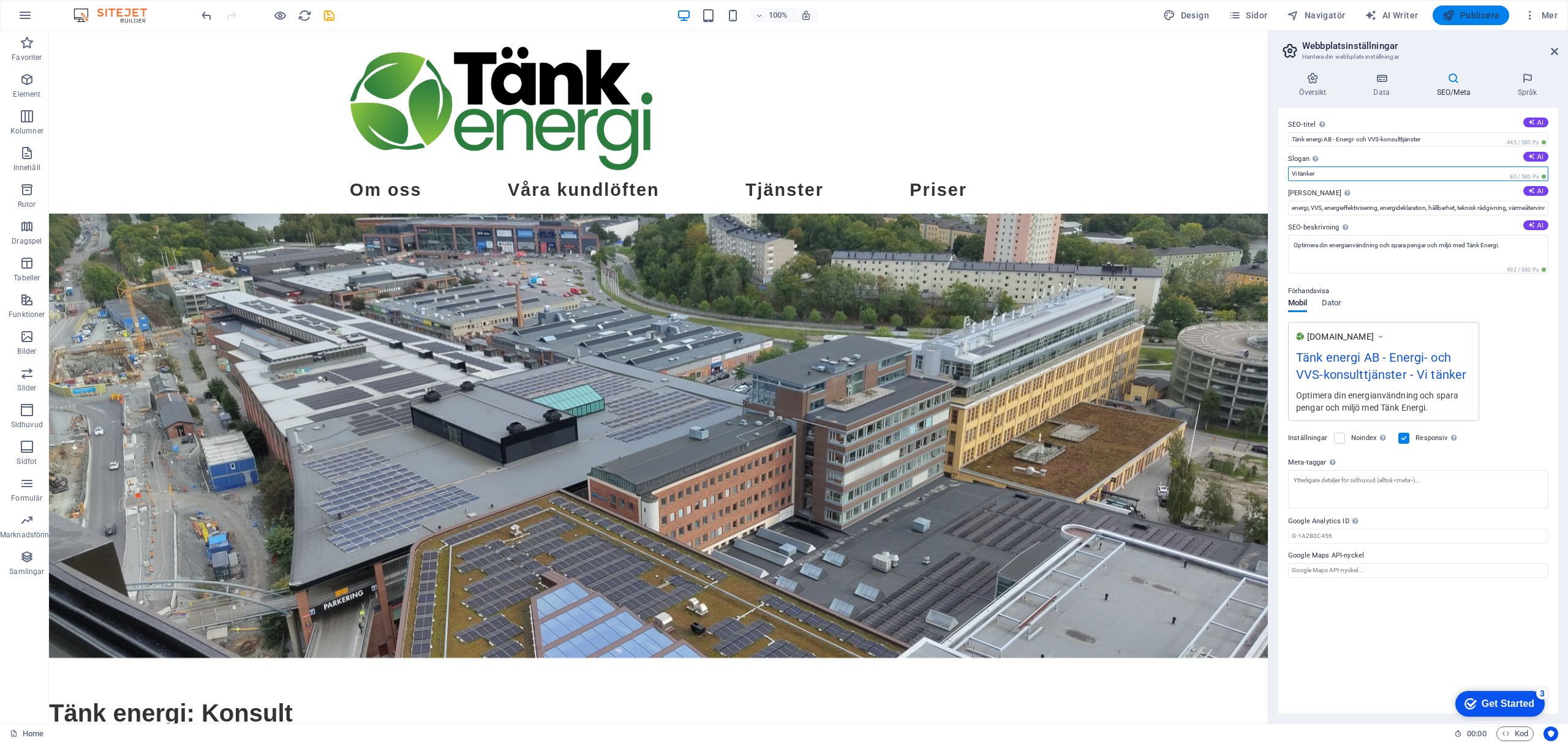
type input "Vi tänker"
click at [1490, 15] on span "Publicera" at bounding box center [1471, 15] width 57 height 12
